Goal: Transaction & Acquisition: Subscribe to service/newsletter

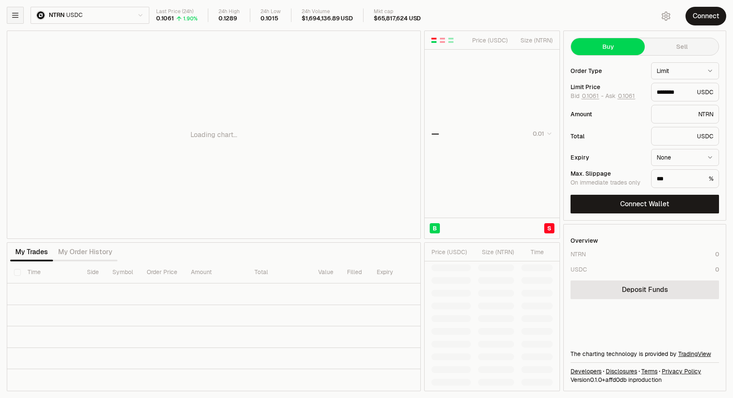
click at [17, 16] on icon "button" at bounding box center [15, 15] width 8 height 8
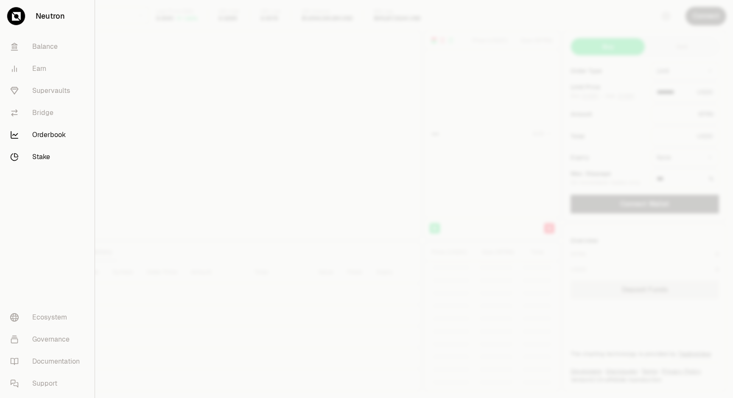
click at [37, 159] on link "Stake" at bounding box center [47, 157] width 88 height 22
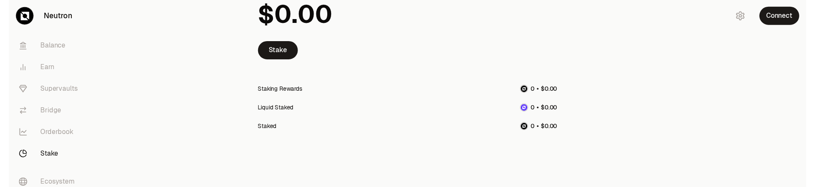
scroll to position [89, 0]
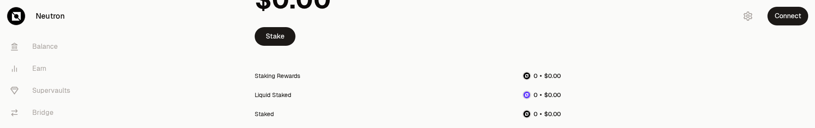
click at [463, 104] on div "Staked" at bounding box center [408, 113] width 306 height 19
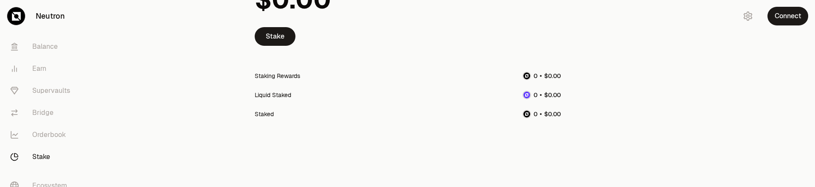
click at [693, 107] on main "Stake Staking Rewards Liquid Staked Staked" at bounding box center [455, 51] width 720 height 281
click at [733, 18] on button "Connect" at bounding box center [787, 16] width 41 height 19
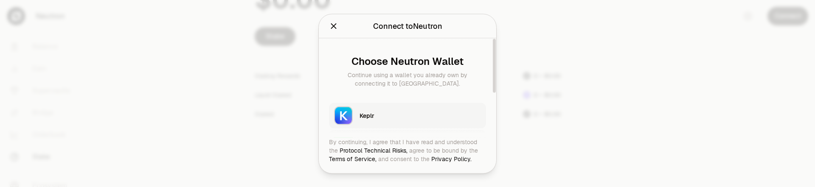
click at [438, 109] on div "Keplr" at bounding box center [419, 115] width 121 height 13
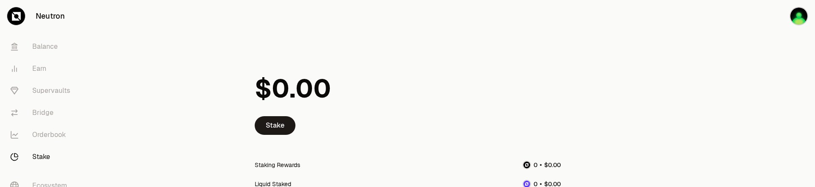
scroll to position [50, 0]
